Goal: Ask a question

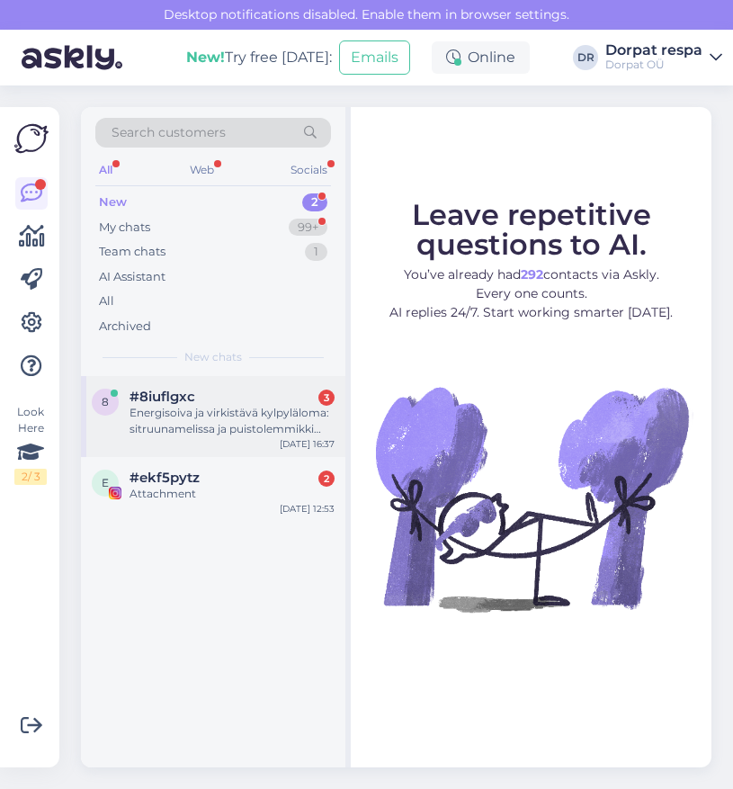
click at [268, 419] on div "Energisoiva ja virkistävä kylpyläloma: sitruunamelissa ja puistolemmikki Pakett…" at bounding box center [231, 421] width 205 height 32
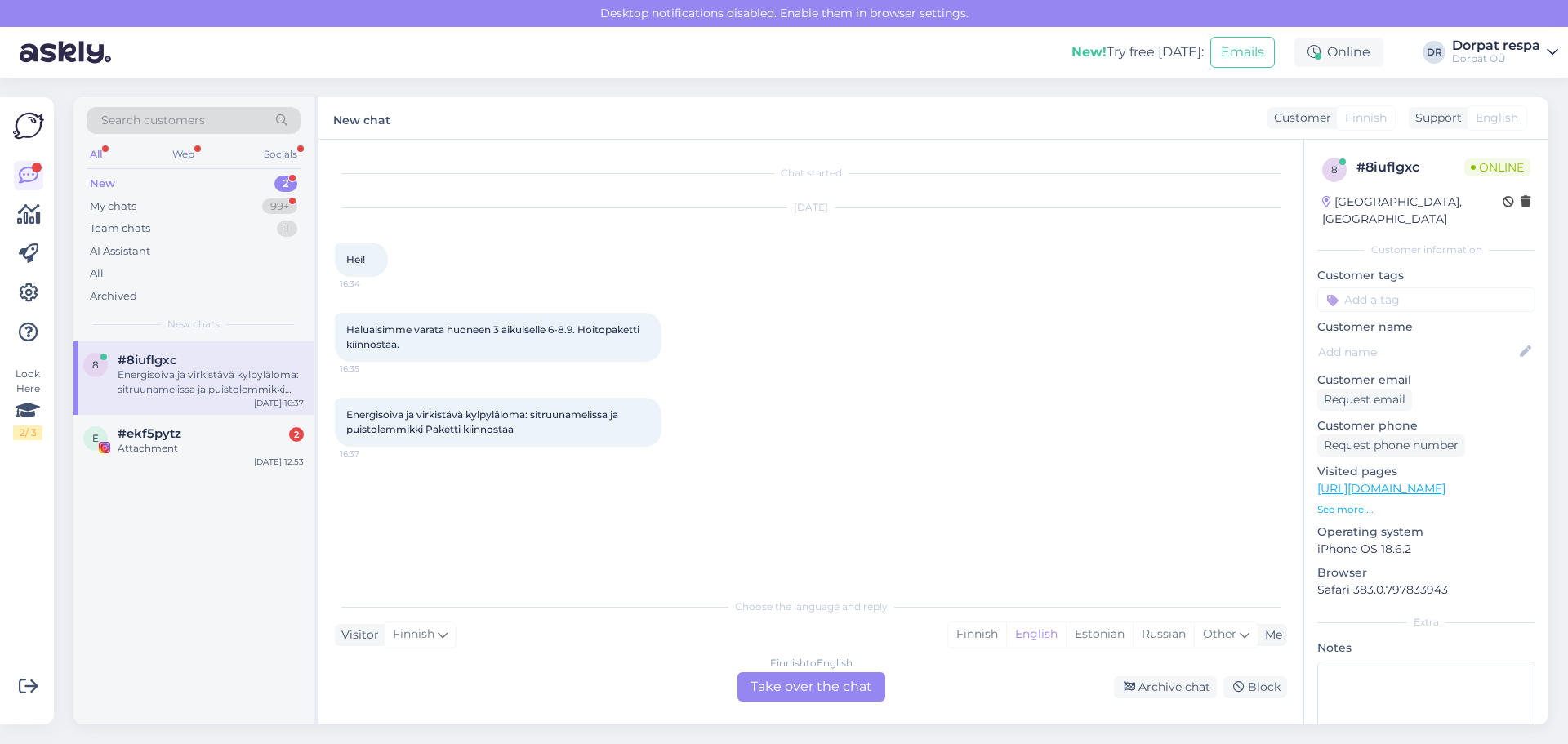
click at [665, 681] on div "Finnish to English Take over the chat" at bounding box center [811, 687] width 148 height 29
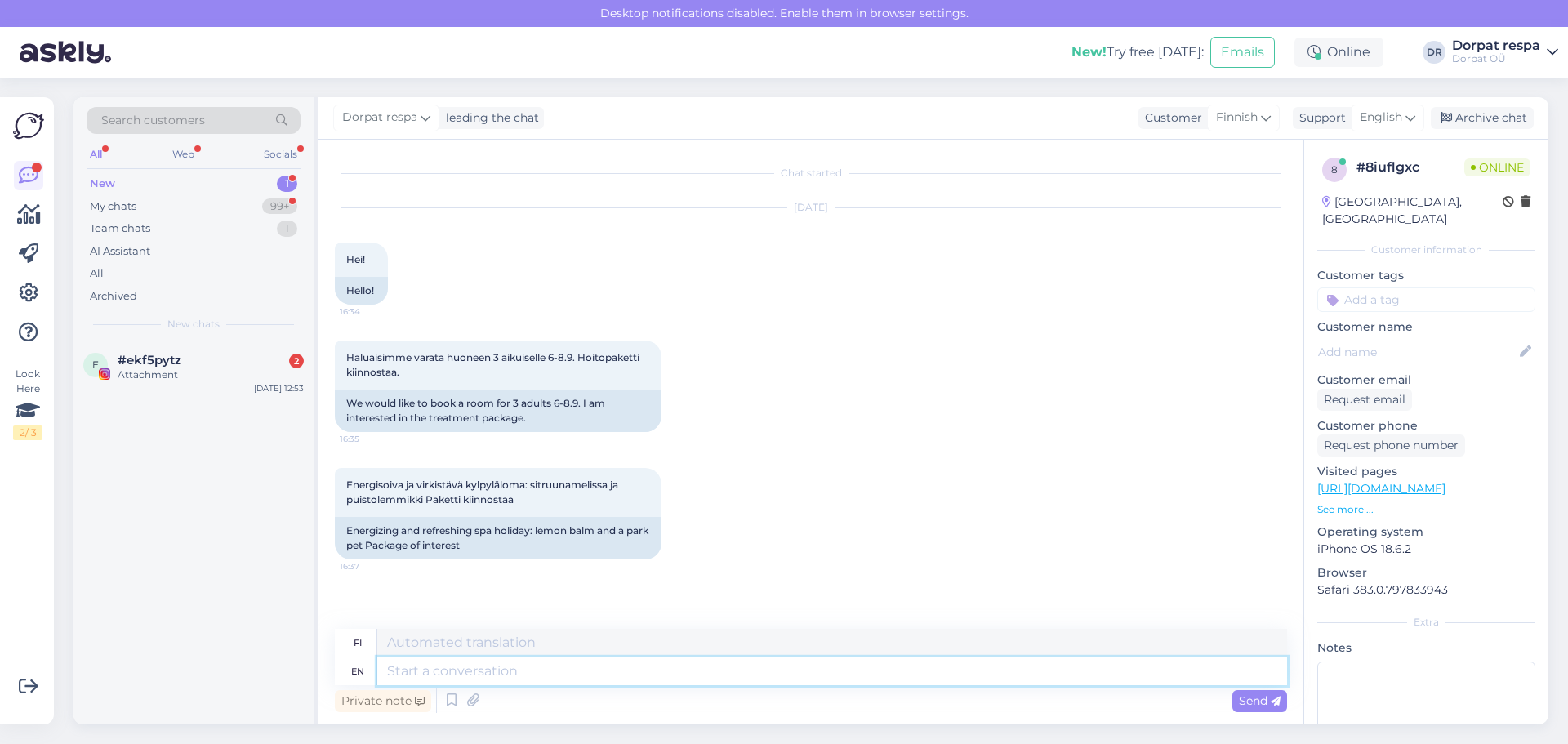
click at [517, 664] on textarea at bounding box center [832, 671] width 910 height 28
click at [665, 683] on textarea at bounding box center [832, 671] width 910 height 28
type textarea "Hello!"
type textarea "Hei!"
type textarea "Hello! Could"
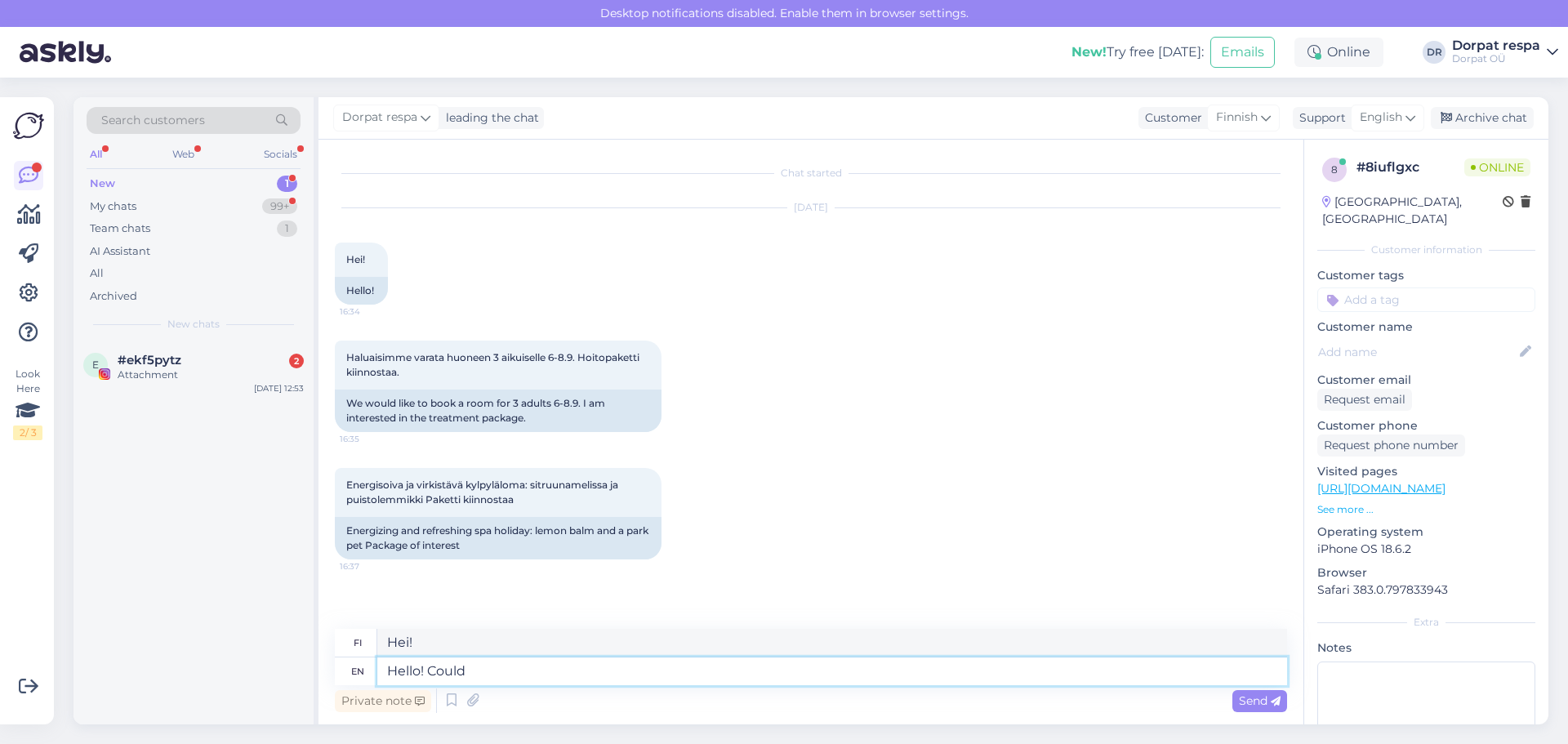
type textarea "Hei! Voisi"
type textarea "Hello! Could you co"
type textarea "Hei! Voisitko"
type textarea "Hello! Could you contact as"
type textarea "Hei! [PERSON_NAME] ottaa yhteyttä?"
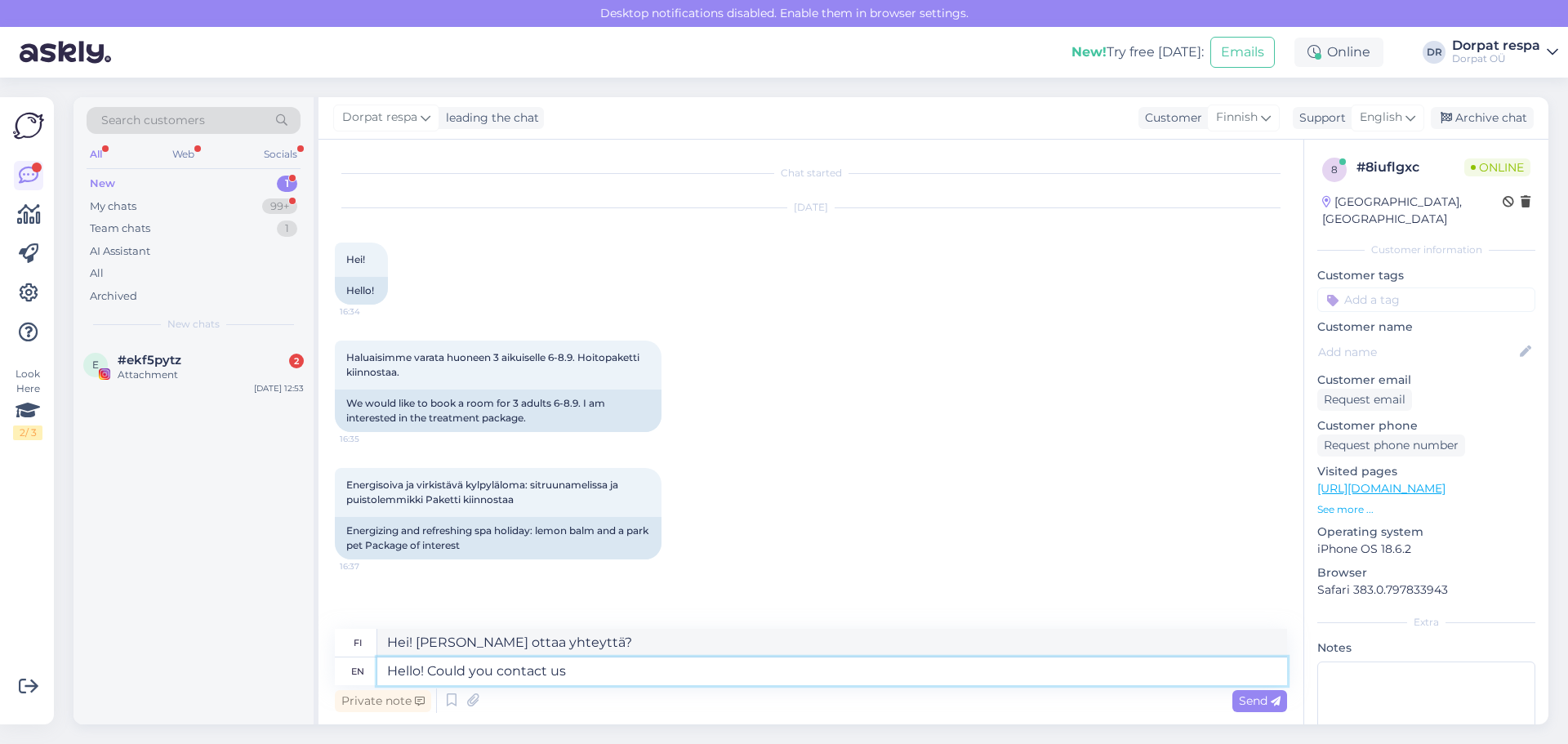
type textarea "Hello! Could you contact us"
type textarea "Hei! [PERSON_NAME] ottaa meihin yhteyttä?"
type textarea "Hello! Could you contact us by"
type textarea "Hei! Voisitteko ottaa meihin yhteyttä"
type textarea "Hello! Could you contact us by e-mail -"
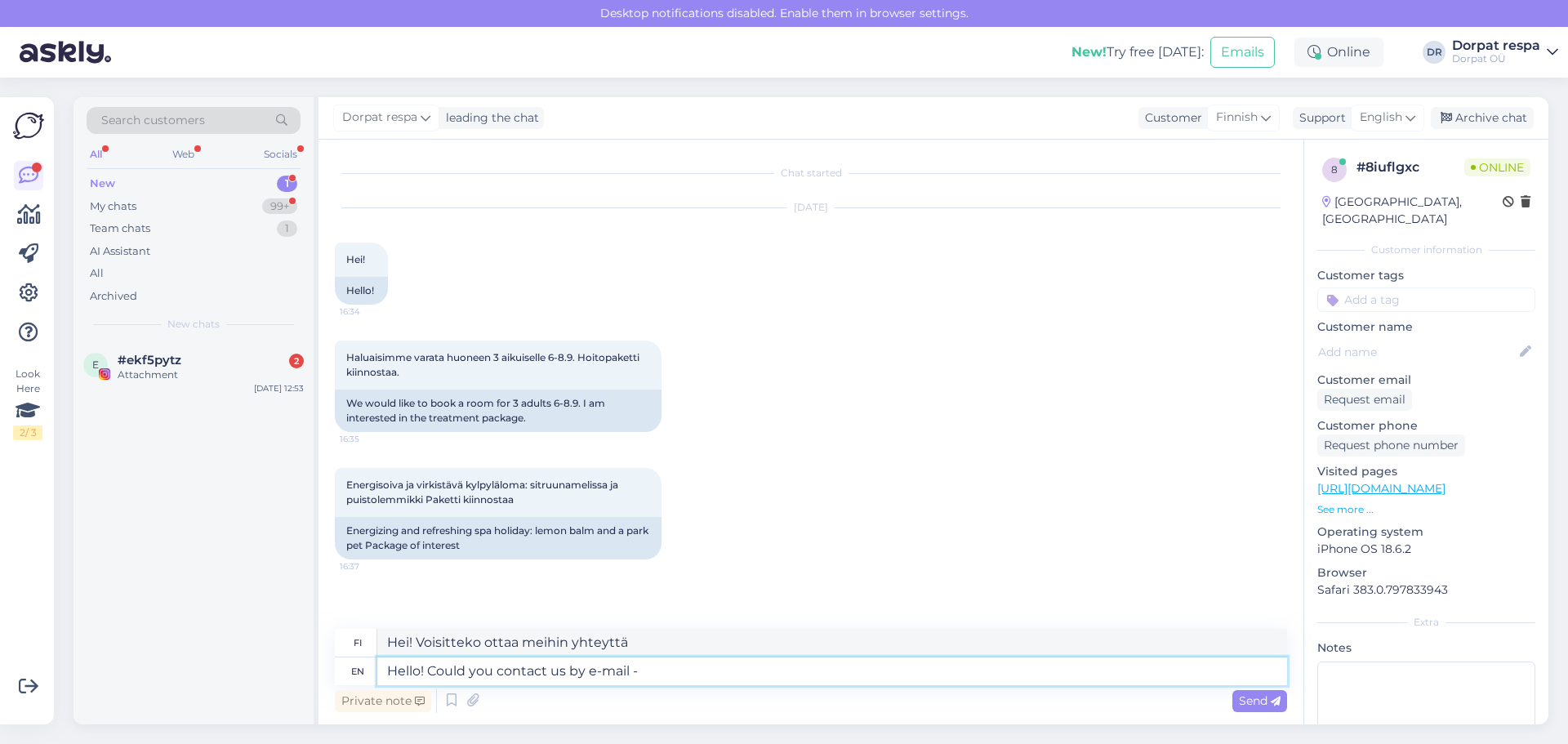
type textarea "Hei! Voisitteko ottaa meihin yhteyttä sähköpostitse?"
type textarea "Hello! Could you contact us by e-mail -"
type textarea "Hei! Voisitteko ottaa meihin yhteyttä sähköpostitse -"
type textarea "Hello! Could you contact us by e-mail - [EMAIL_ADDRESS][DOMAIN_NAME]"
type textarea "Hei! Voitteko ottaa meihin yhteyttä sähköpostitse - [EMAIL_ADDRESS][DOMAIN_NAME]"
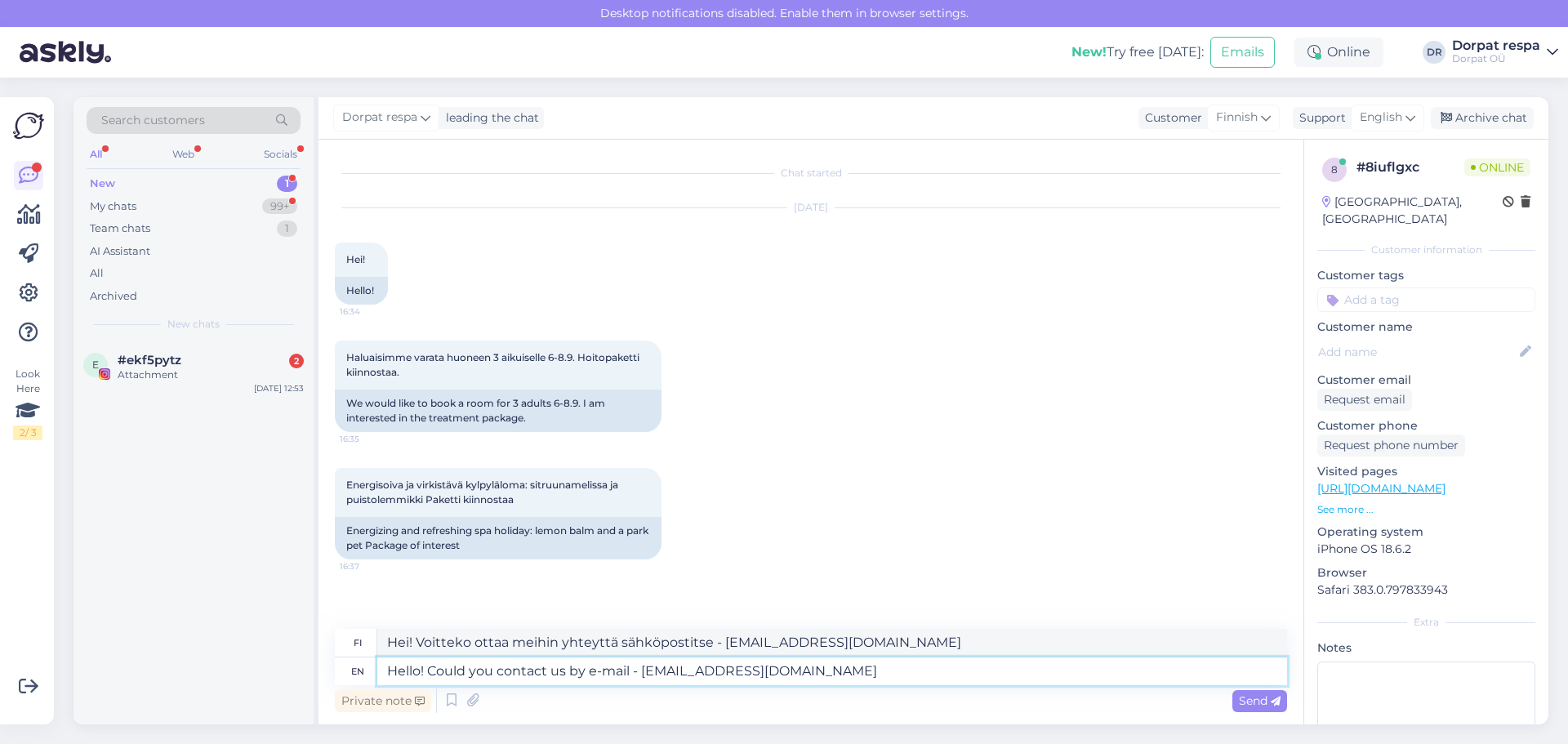
type textarea "Hello! Could you contact us by e-mail - [EMAIL_ADDRESS][DOMAIN_NAME]."
type textarea "Hei! Voitteko ottaa meihin yhteyttä sähköpostitse osoitteeseen [EMAIL_ADDRESS][…"
type textarea "Hello! Could you contact us by e-mail - [EMAIL_ADDRESS][DOMAIN_NAME] w"
type textarea "Hei! Voitteko ottaa meihin yhteyttä sähköpostitse - [EMAIL_ADDRESS][DOMAIN_NAME]"
type textarea "Hello! Could you contact us by e-mail - [EMAIL_ADDRESS][DOMAIN_NAME] with th"
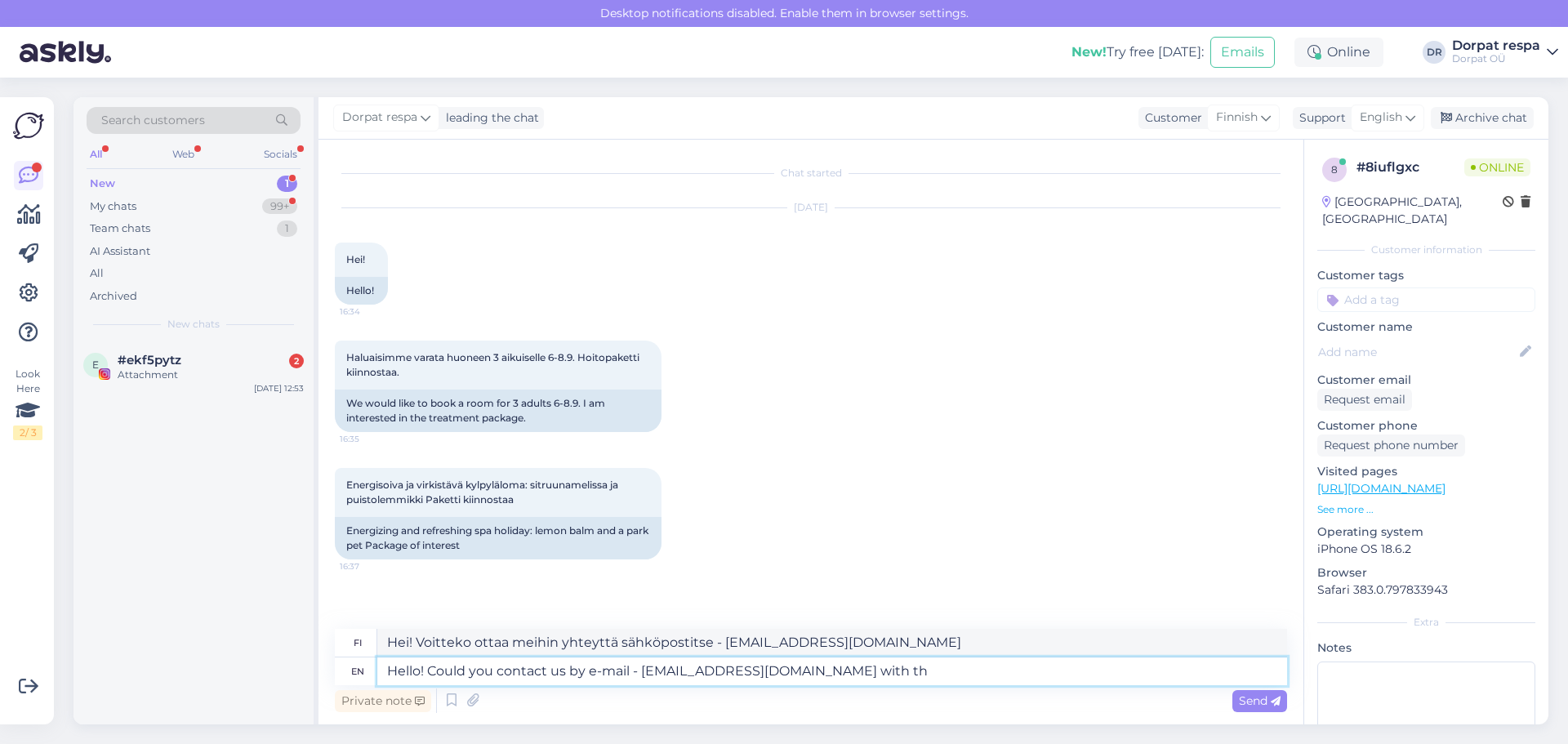
type textarea "Hei! Voisitteko ottaa meihin yhteyttä sähköpostitse - [EMAIL_ADDRESS][DOMAIN_NA…"
type textarea "Hello! Could you contact us by e-mail - [EMAIL_ADDRESS][DOMAIN_NAME] with the r"
type textarea "Hei! Voisitteko ottaa meihin yhteyttä sähköpostitse - [EMAIL_ADDRESS][DOMAIN_NA…"
type textarea "Hello! Could you contact us by e-mail - [EMAIL_ADDRESS][DOMAIN_NAME] with the r…"
type textarea "Hei! Voisitteko ottaa meihin yhteyttä sähköpostitse osoitteeseen [EMAIL_ADDRESS…"
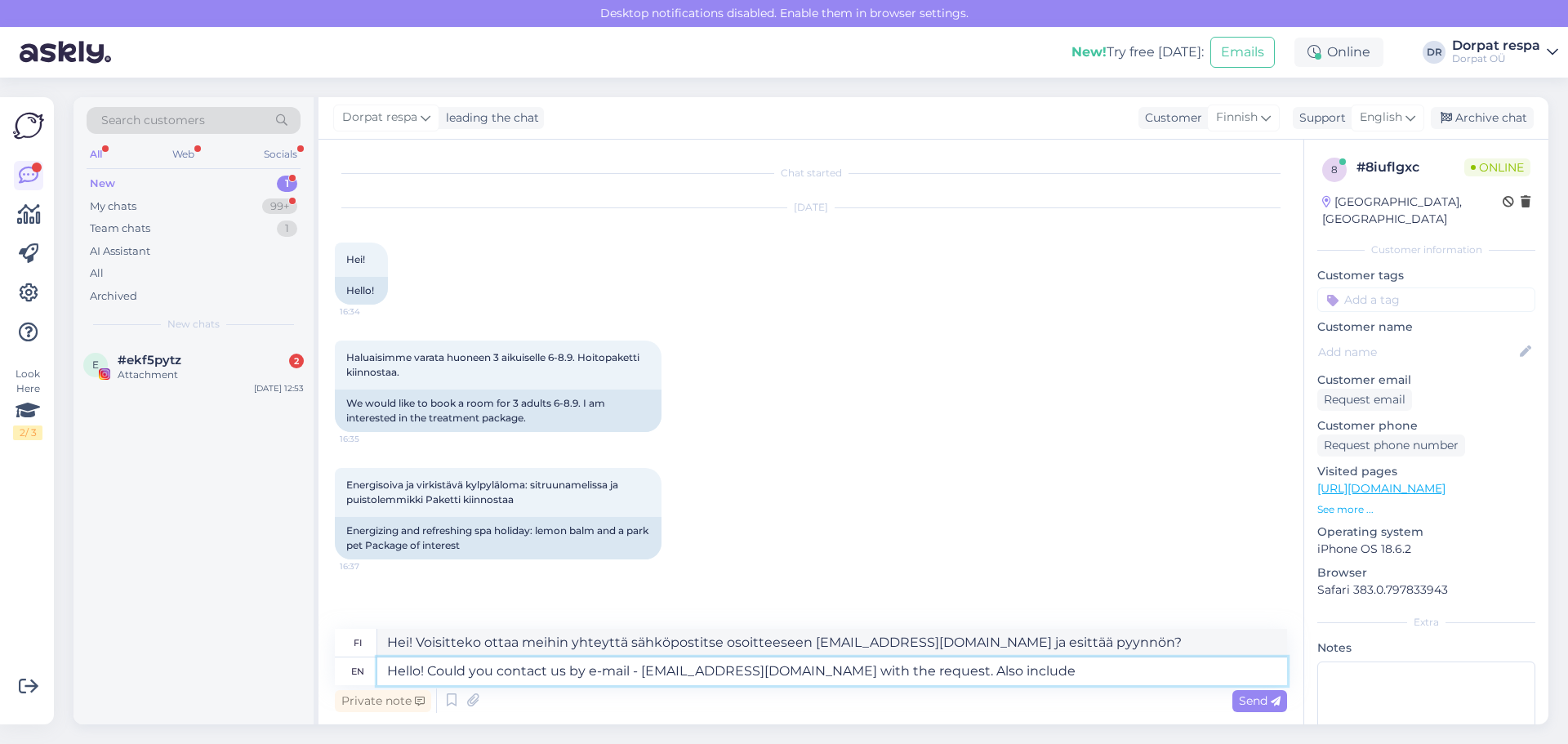
type textarea "Hello! Could you contact us by e-mail - [EMAIL_ADDRESS][DOMAIN_NAME] with the r…"
type textarea "Hei! Voisitteko ottaa meihin yhteyttä sähköpostitse osoitteeseen [EMAIL_ADDRESS…"
type textarea "Hello! Could you contact us by e-mail - [EMAIL_ADDRESS][DOMAIN_NAME] with the r…"
type textarea "Hei! Voisitteko ottaa meihin yhteyttä sähköpostitse osoitteeseen [EMAIL_ADDRESS…"
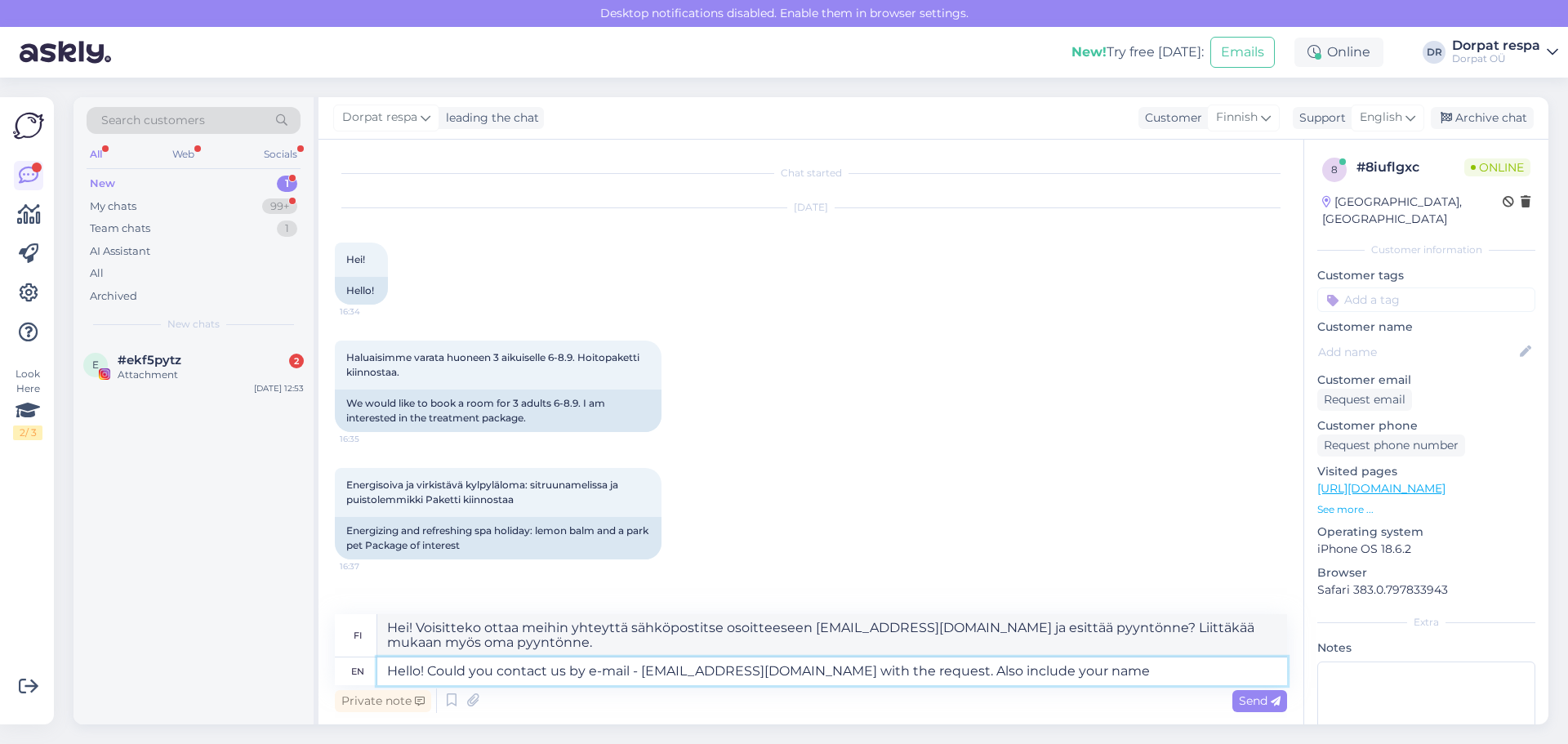
type textarea "Hello! Could you contact us by e-mail - [EMAIL_ADDRESS][DOMAIN_NAME] with the r…"
type textarea "Hei! Voisitteko ottaa meihin yhteyttä sähköpostitse osoitteeseen [EMAIL_ADDRESS…"
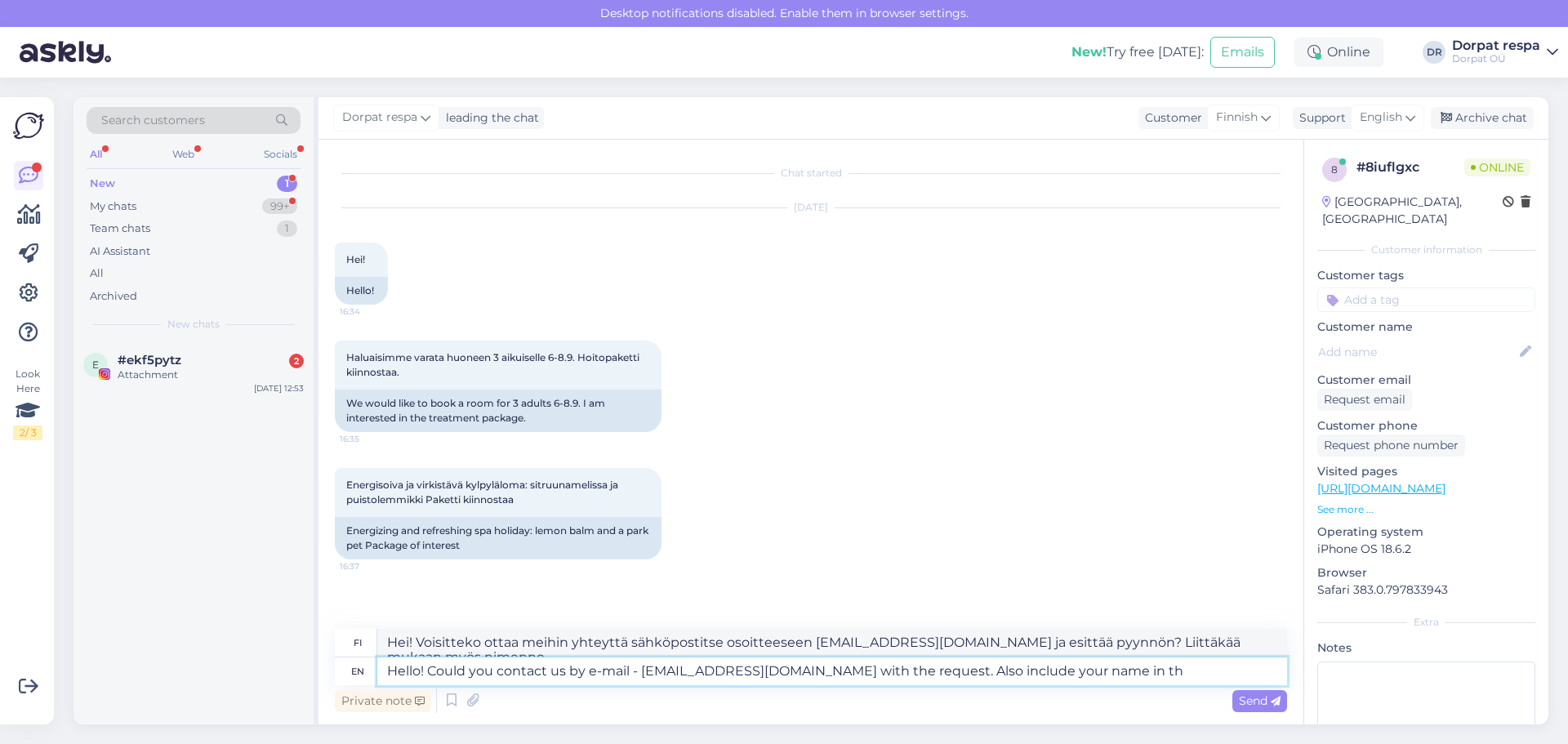
type textarea "Hello! Could you contact us by e-mail - [EMAIL_ADDRESS][DOMAIN_NAME] with the r…"
type textarea "Hei! Voisitteko ottaa meihin yhteyttä sähköpostitse osoitteeseen [EMAIL_ADDRESS…"
type textarea "Hello! Could you contact us by e-mail - [EMAIL_ADDRESS][DOMAIN_NAME] with the r…"
type textarea "Hei! Voisitteko ottaa meihin yhteyttä sähköpostitse osoitteeseen [EMAIL_ADDRESS…"
type textarea "Hello! Could you contact us by e-mail - [EMAIL_ADDRESS][DOMAIN_NAME] with the r…"
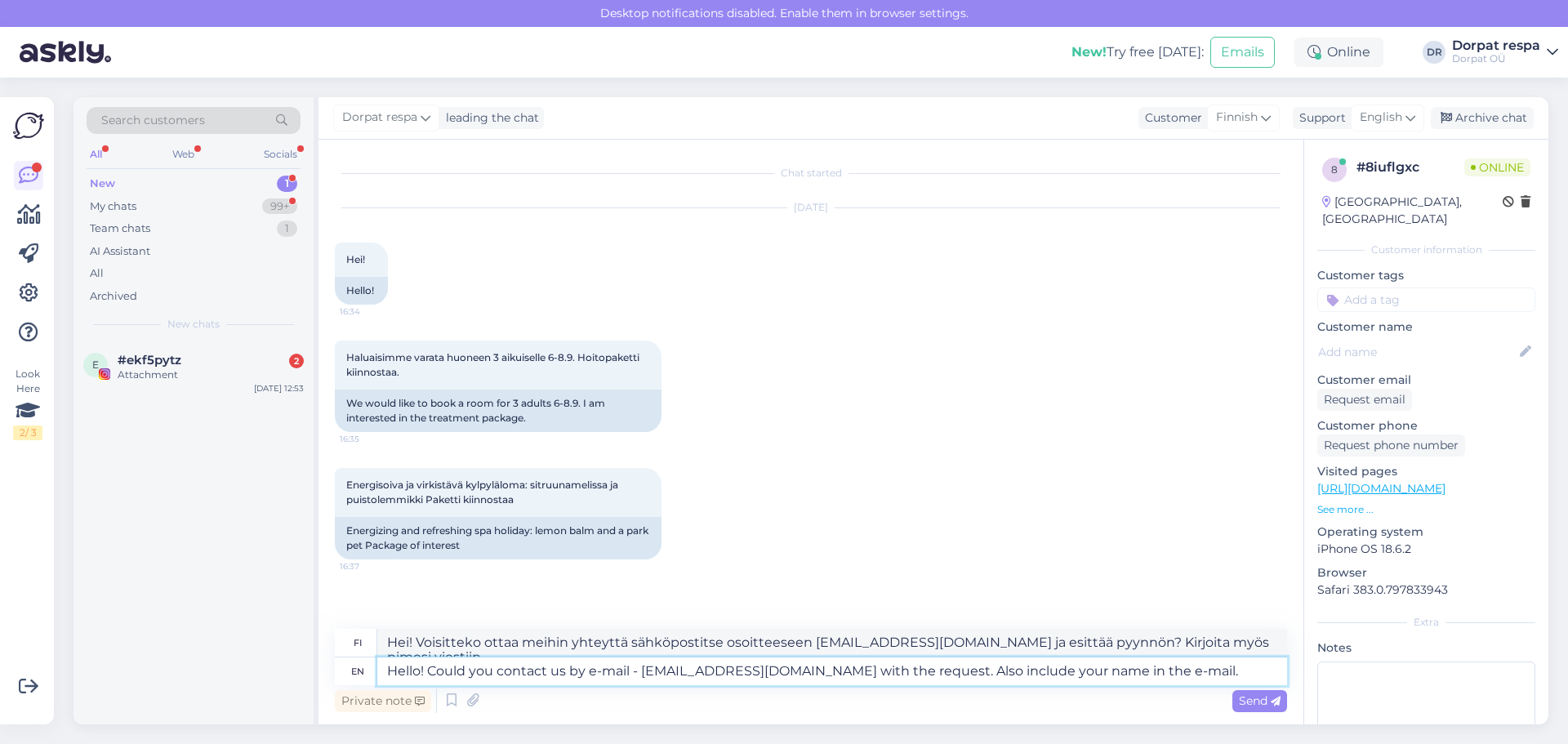
type textarea "Hei! Voisitteko ottaa meihin yhteyttä sähköpostitse osoitteeseen [EMAIL_ADDRESS…"
type textarea "Hello! Could you contact us by e-mail - [EMAIL_ADDRESS][DOMAIN_NAME] with the r…"
click at [665, 706] on icon at bounding box center [1275, 701] width 10 height 10
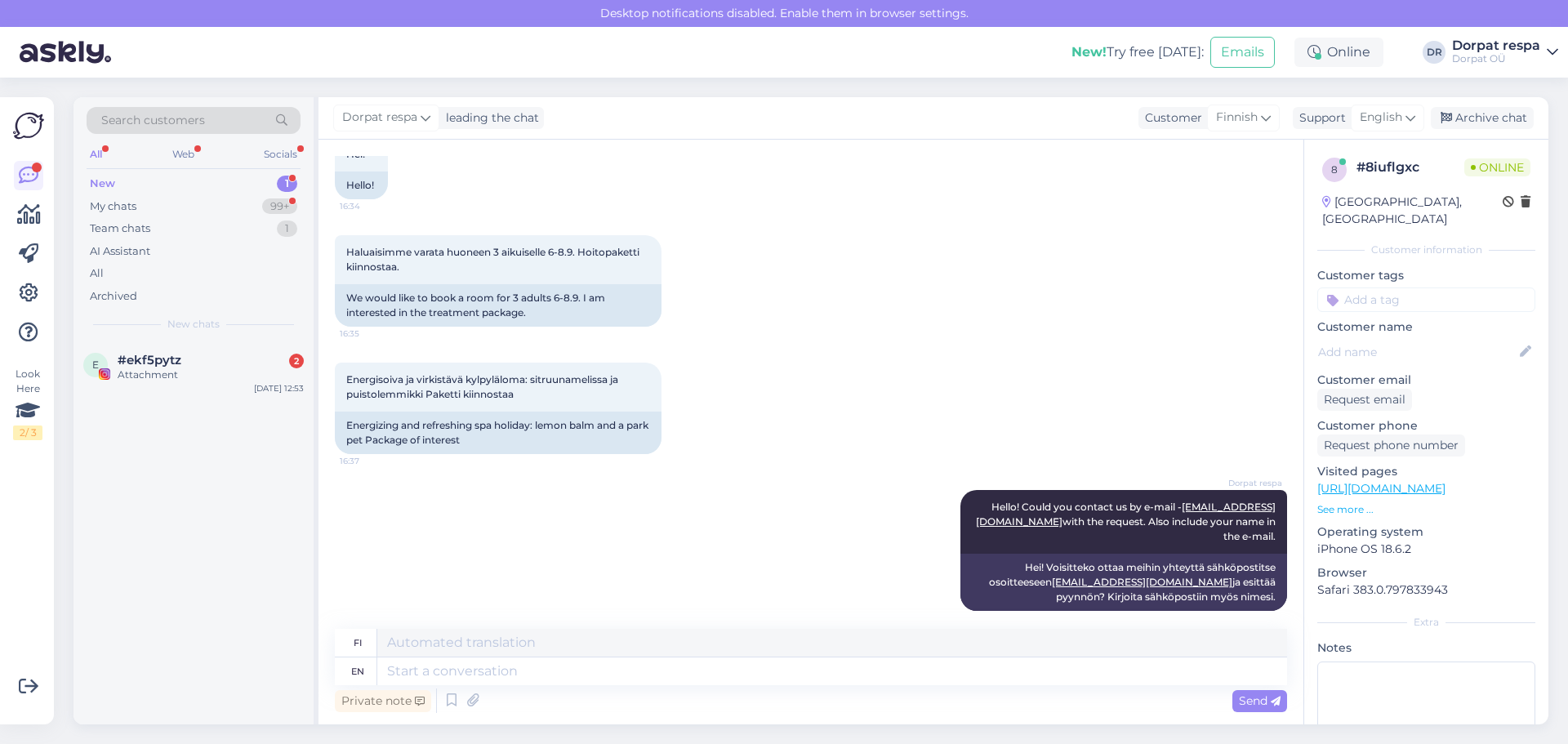
scroll to position [400, 0]
